Goal: Transaction & Acquisition: Book appointment/travel/reservation

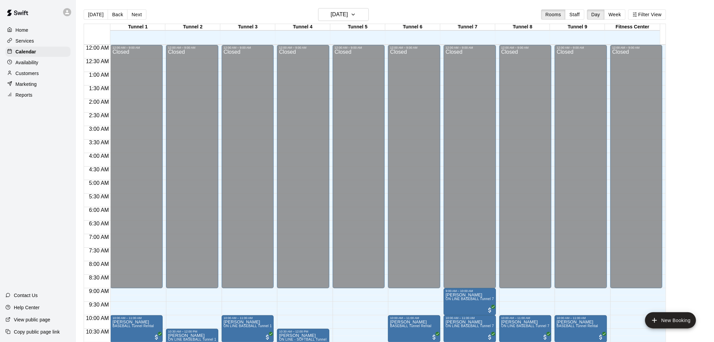
scroll to position [323, 0]
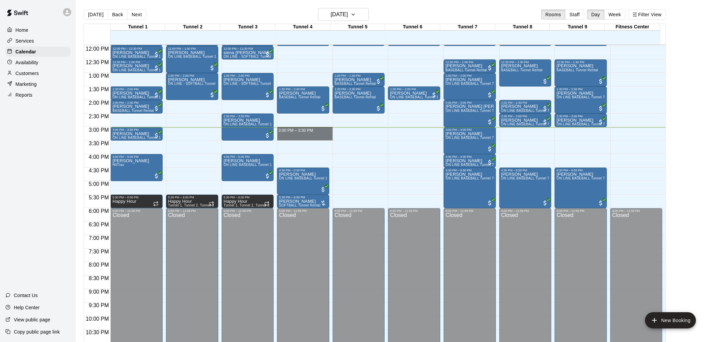
drag, startPoint x: 312, startPoint y: 128, endPoint x: 312, endPoint y: 134, distance: 5.4
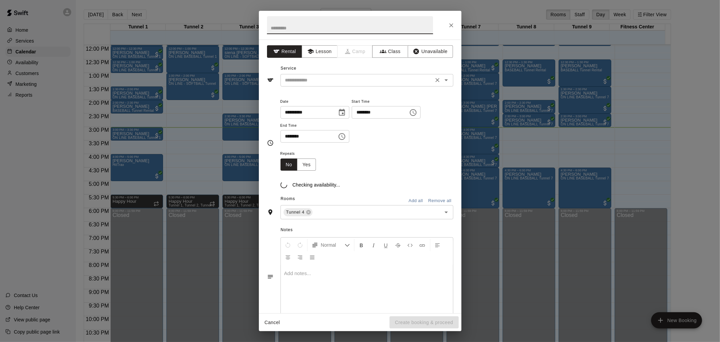
click at [315, 81] on input "text" at bounding box center [356, 80] width 149 height 8
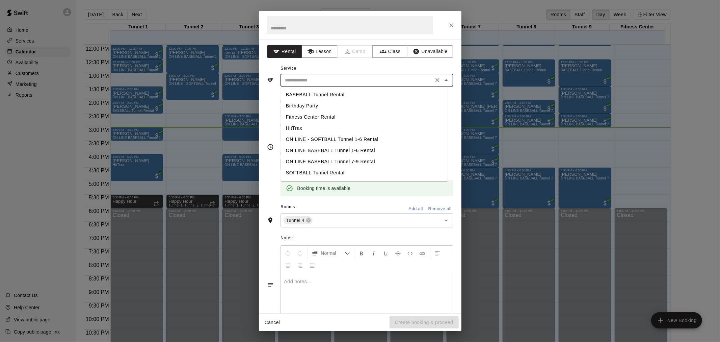
click at [371, 90] on li "BASEBALL Tunnel Rental" at bounding box center [363, 94] width 167 height 11
type input "**********"
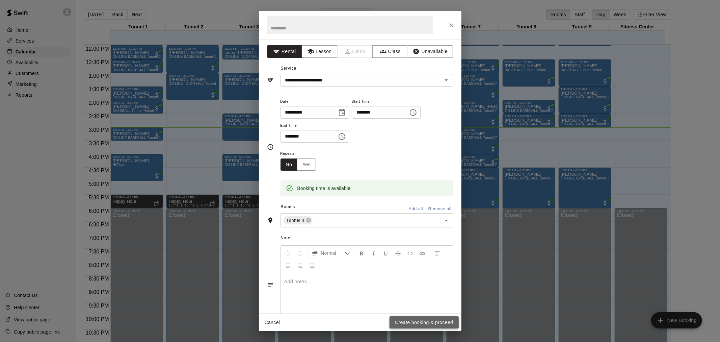
click at [441, 323] on button "Create booking & proceed" at bounding box center [423, 322] width 69 height 12
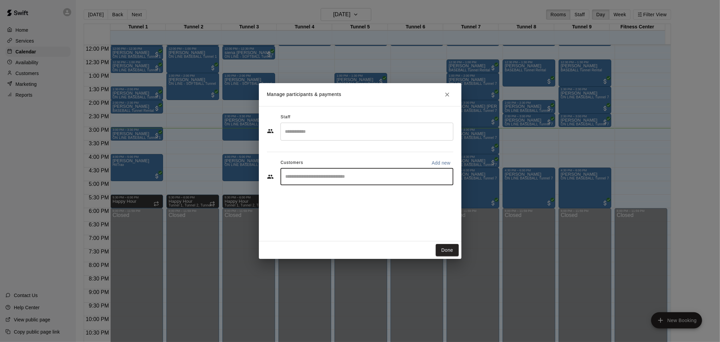
click at [350, 176] on input "Start typing to search customers..." at bounding box center [367, 176] width 167 height 7
click at [369, 184] on div "​" at bounding box center [366, 176] width 173 height 17
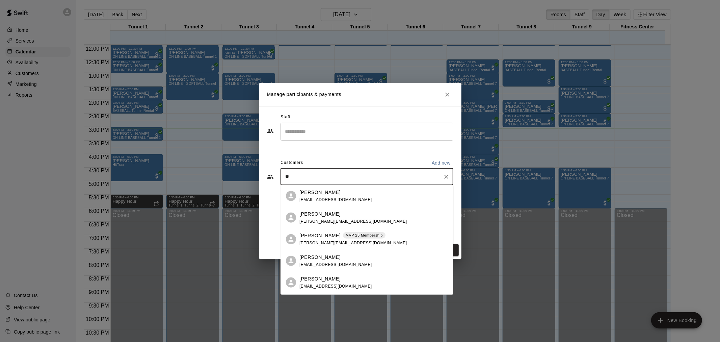
type input "*"
type input "*****"
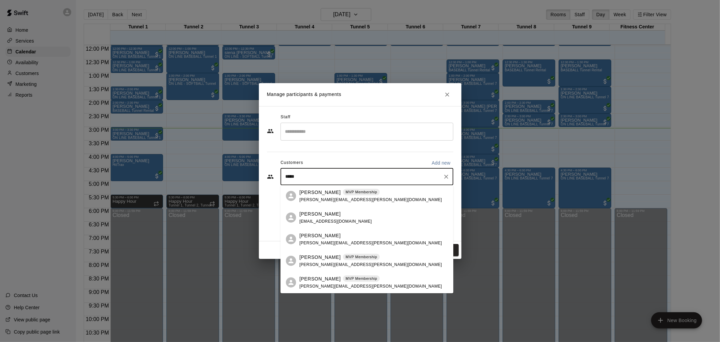
click at [346, 256] on p "MVP Membership" at bounding box center [361, 257] width 31 height 6
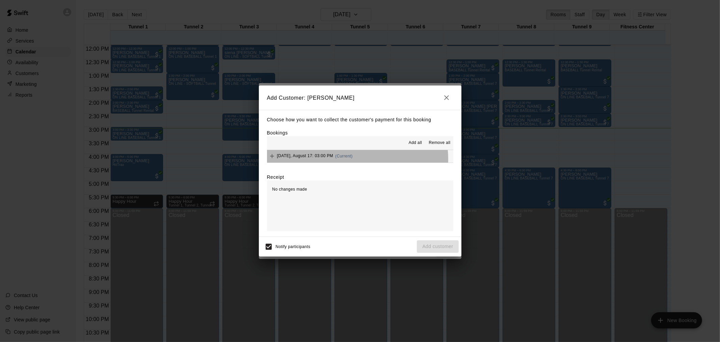
click at [357, 159] on button "[DATE], August 17: 03:00 PM (Current)" at bounding box center [360, 156] width 186 height 12
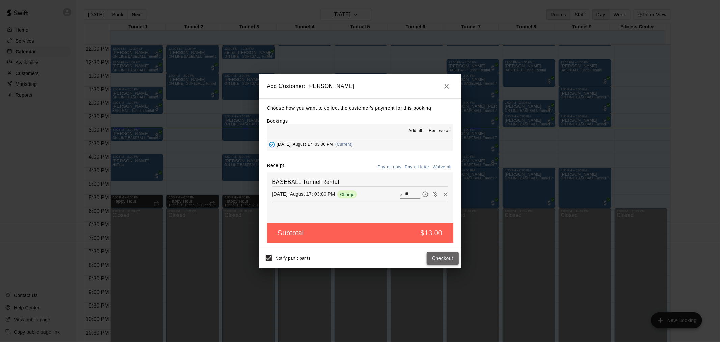
click at [444, 260] on button "Checkout" at bounding box center [443, 258] width 32 height 12
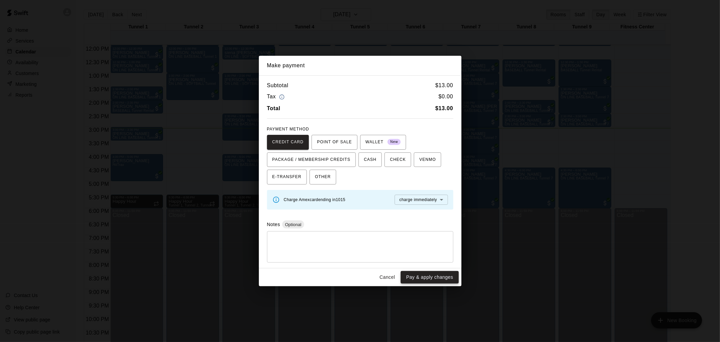
click at [437, 278] on button "Pay & apply changes" at bounding box center [430, 277] width 58 height 12
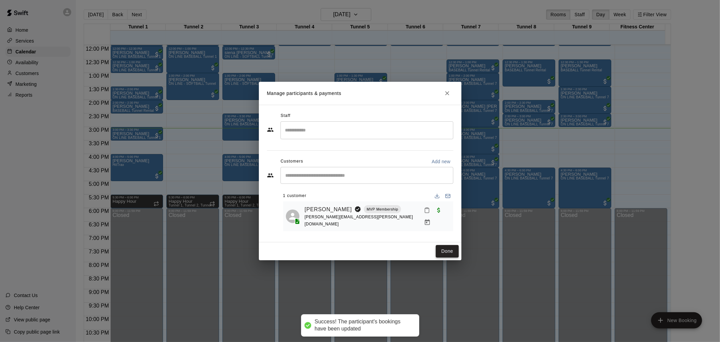
click at [442, 245] on button "Done" at bounding box center [447, 251] width 23 height 12
click at [442, 248] on button "Done" at bounding box center [447, 251] width 23 height 12
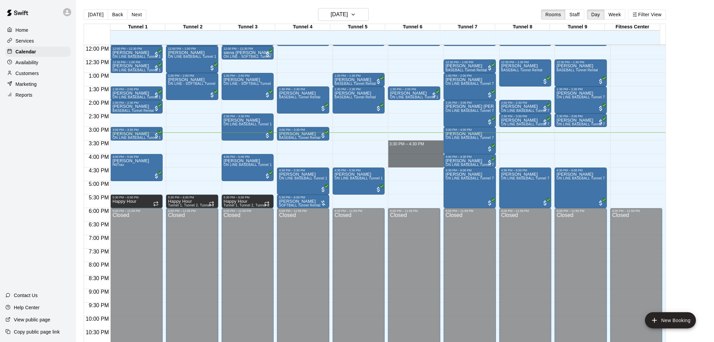
drag, startPoint x: 419, startPoint y: 140, endPoint x: 419, endPoint y: 163, distance: 23.0
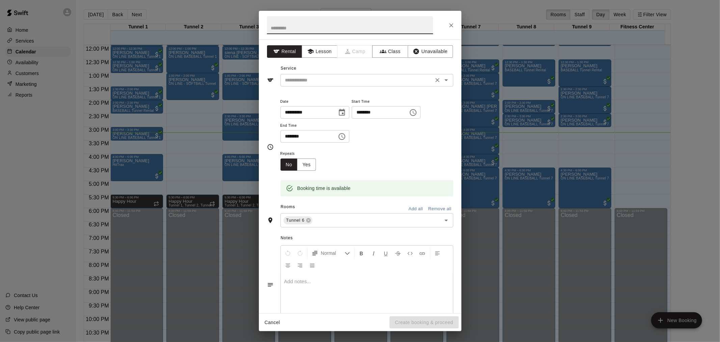
click at [332, 80] on input "text" at bounding box center [356, 80] width 149 height 8
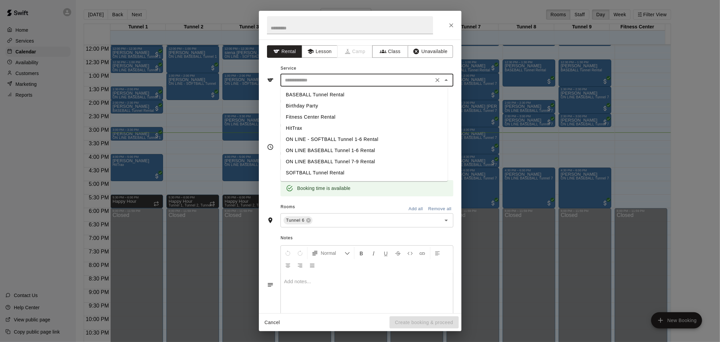
click at [332, 95] on li "BASEBALL Tunnel Rental" at bounding box center [363, 94] width 167 height 11
type input "**********"
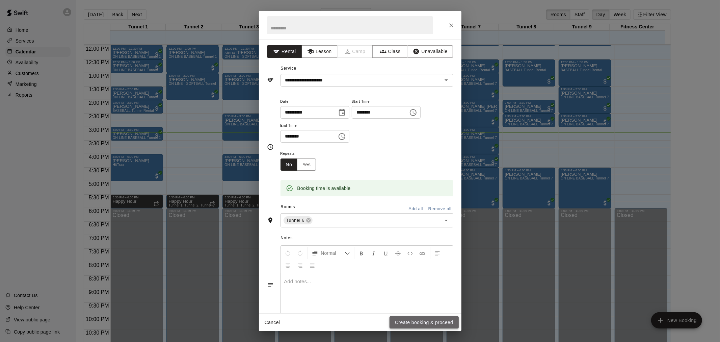
click at [434, 320] on button "Create booking & proceed" at bounding box center [423, 322] width 69 height 12
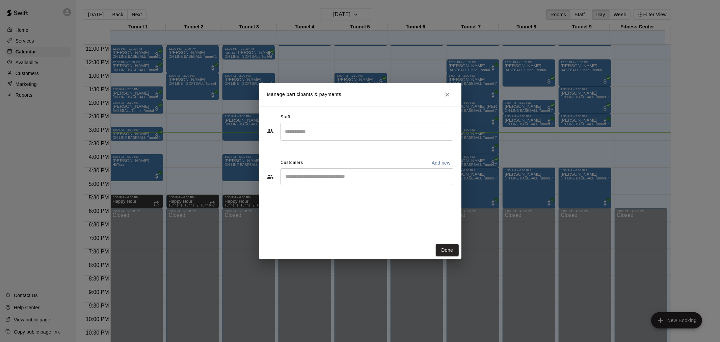
click at [353, 181] on div "​" at bounding box center [366, 176] width 173 height 17
type input "*******"
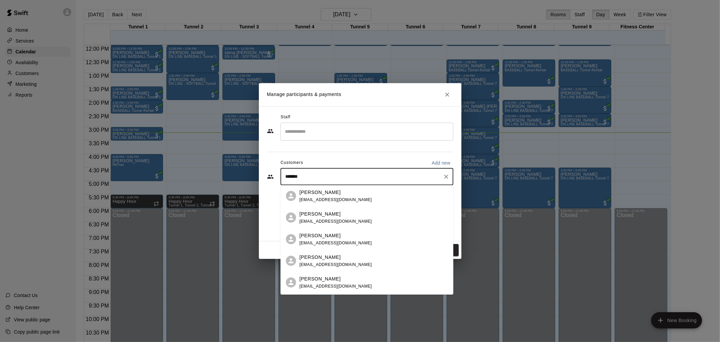
click at [353, 193] on div "[PERSON_NAME] [EMAIL_ADDRESS][DOMAIN_NAME]" at bounding box center [373, 195] width 149 height 15
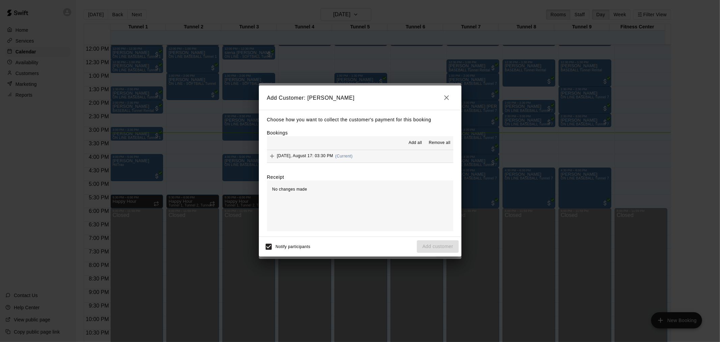
drag, startPoint x: 537, startPoint y: 212, endPoint x: 379, endPoint y: 160, distance: 166.9
click at [352, 151] on button "[DATE], August 17: 03:30 PM (Current)" at bounding box center [360, 156] width 186 height 12
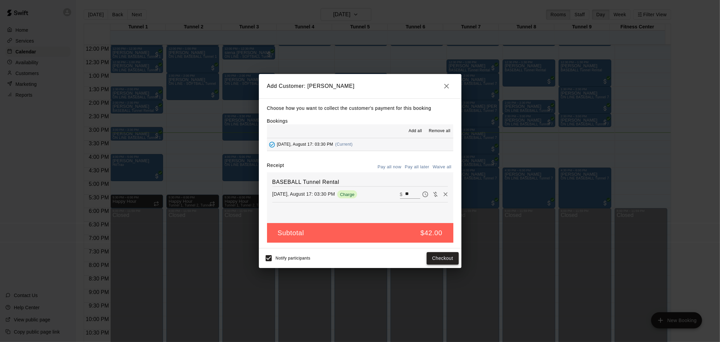
click at [437, 252] on button "Checkout" at bounding box center [443, 258] width 32 height 12
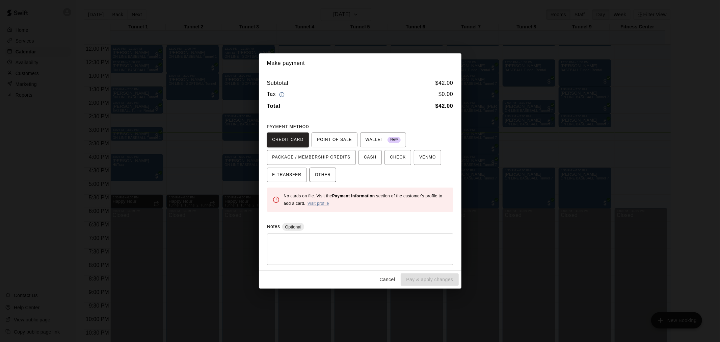
click at [321, 173] on span "OTHER" at bounding box center [323, 174] width 16 height 11
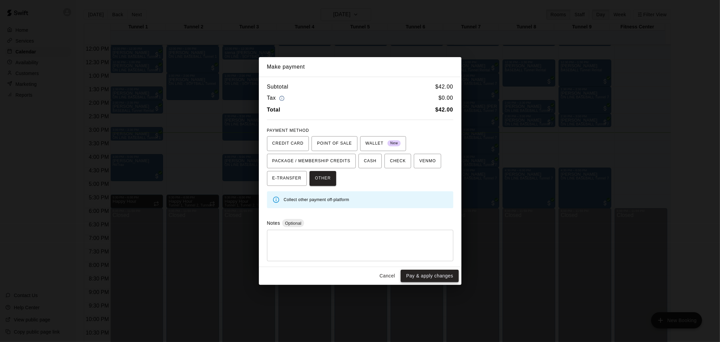
click at [448, 274] on button "Pay & apply changes" at bounding box center [430, 275] width 58 height 12
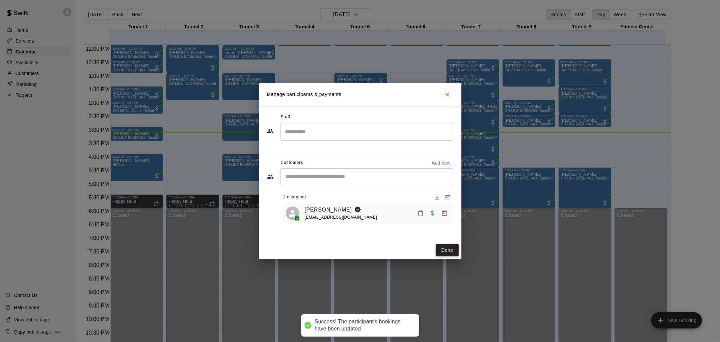
click at [450, 251] on button "Done" at bounding box center [447, 250] width 23 height 12
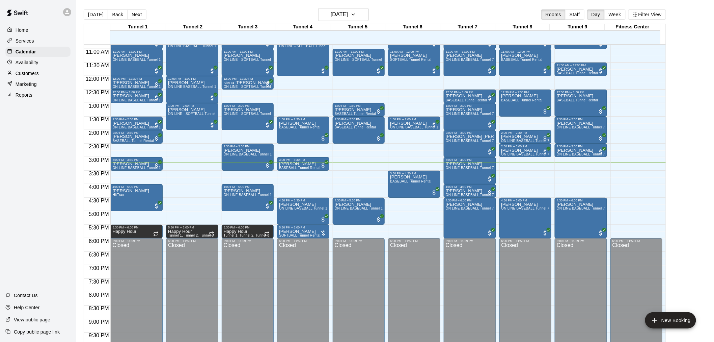
scroll to position [286, 0]
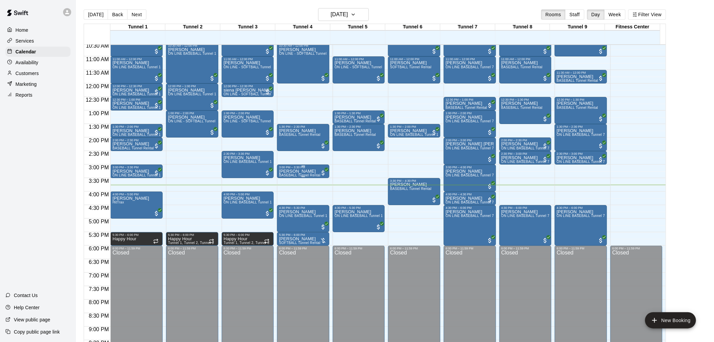
click at [316, 173] on div "[PERSON_NAME] BASEBALL Tunnel Rental" at bounding box center [300, 340] width 42 height 342
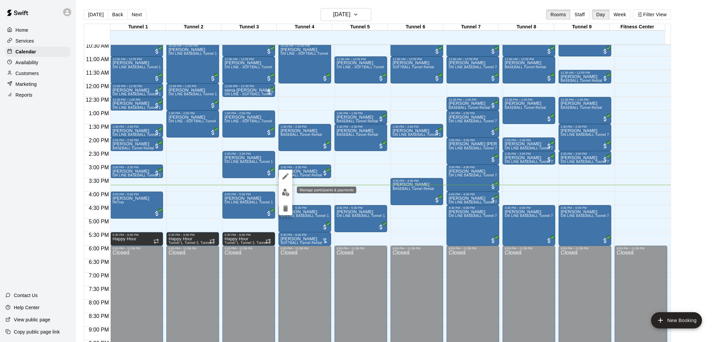
click at [285, 193] on img "edit" at bounding box center [286, 192] width 8 height 8
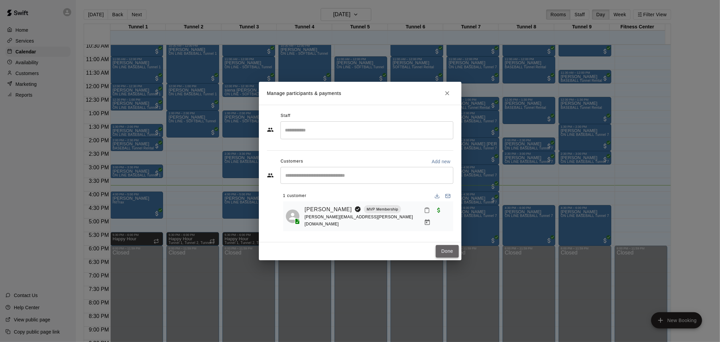
click at [450, 249] on button "Done" at bounding box center [447, 251] width 23 height 12
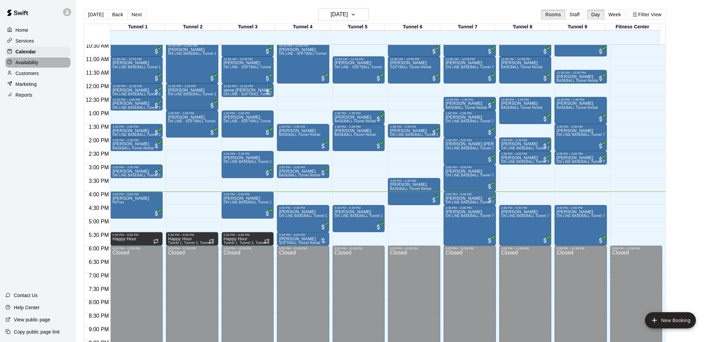
click at [19, 66] on p "Availability" at bounding box center [27, 62] width 23 height 7
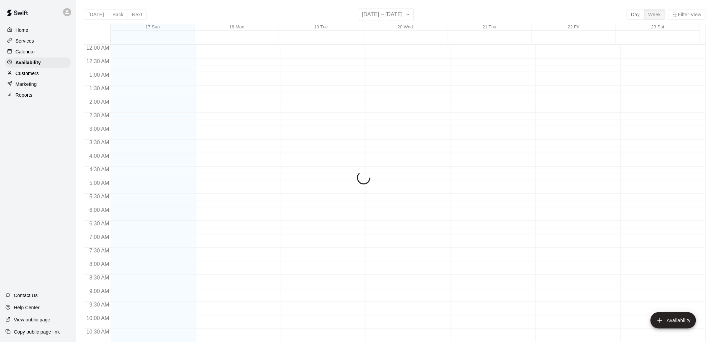
scroll to position [343, 0]
click at [43, 56] on div "Calendar" at bounding box center [37, 52] width 65 height 10
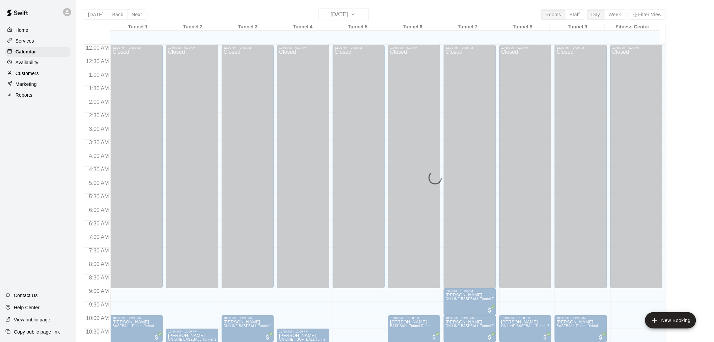
scroll to position [323, 0]
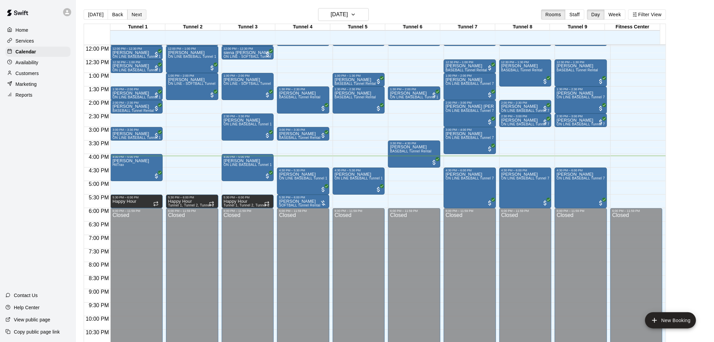
click at [136, 13] on button "Next" at bounding box center [136, 14] width 19 height 10
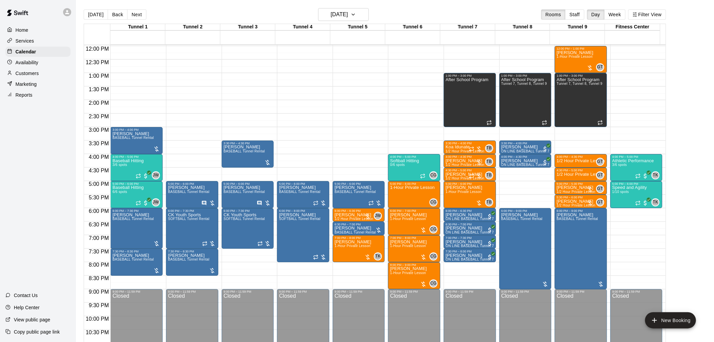
scroll to position [343, 0]
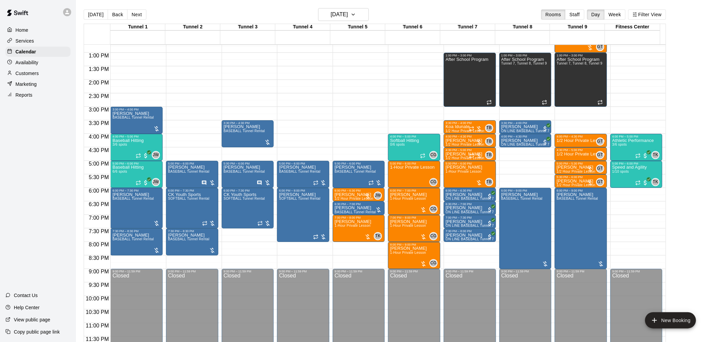
click at [98, 15] on button "[DATE]" at bounding box center [96, 14] width 24 height 10
